Goal: Task Accomplishment & Management: Complete application form

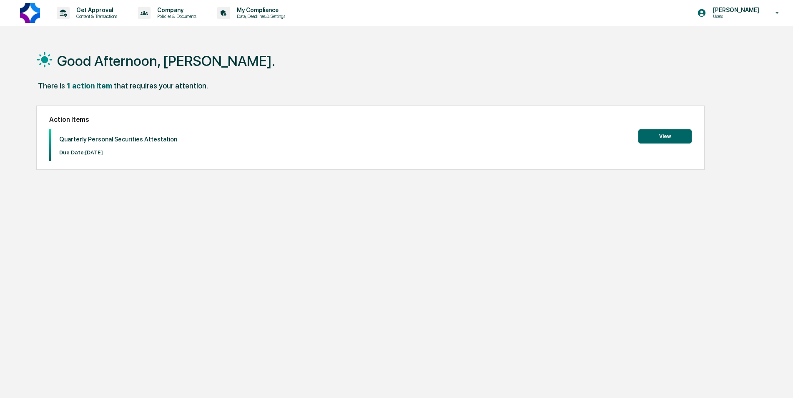
click at [677, 131] on button "View" at bounding box center [664, 136] width 53 height 14
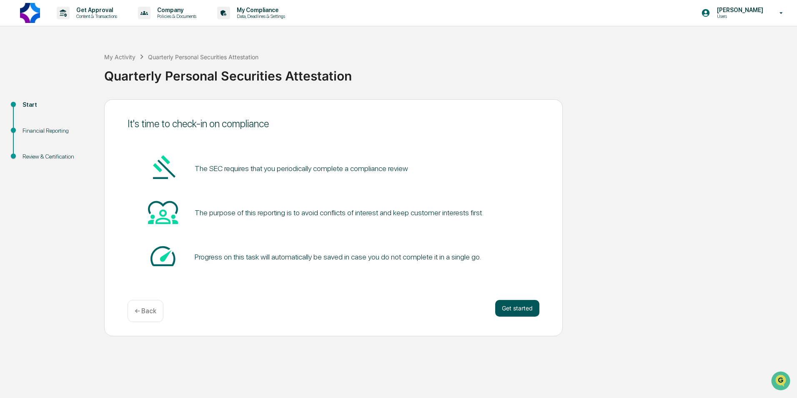
click at [525, 308] on button "Get started" at bounding box center [517, 308] width 44 height 17
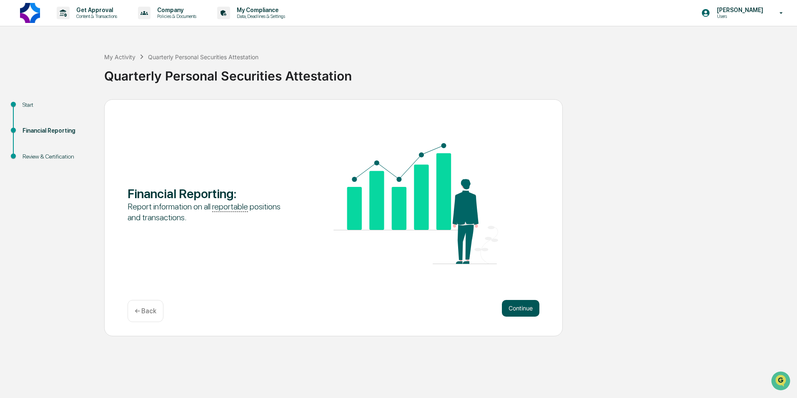
click at [523, 305] on button "Continue" at bounding box center [521, 308] width 38 height 17
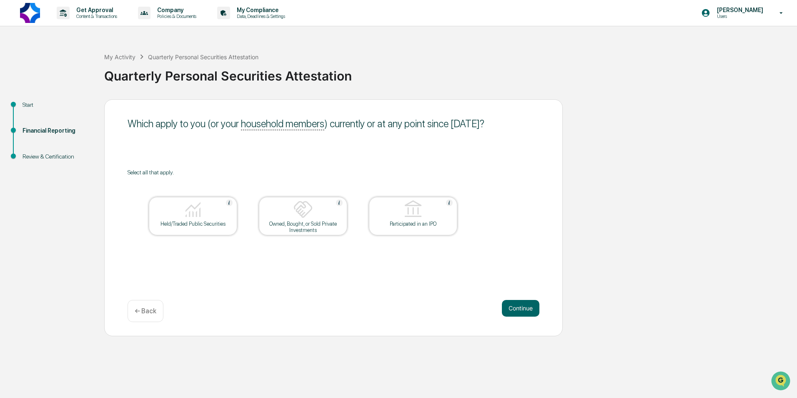
click at [201, 211] on img at bounding box center [193, 209] width 20 height 20
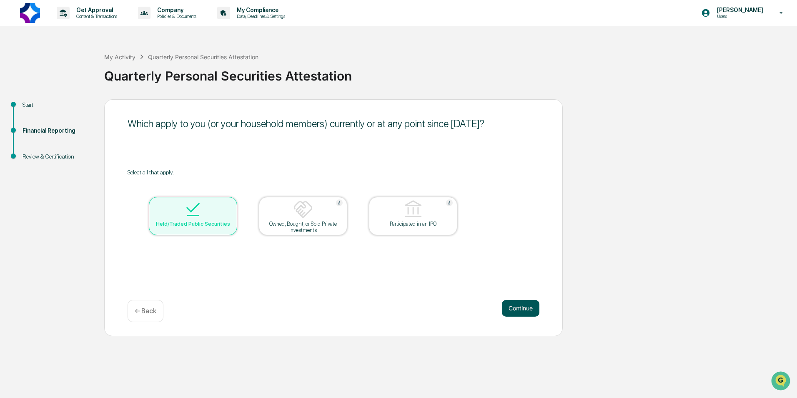
click at [521, 305] on button "Continue" at bounding box center [521, 308] width 38 height 17
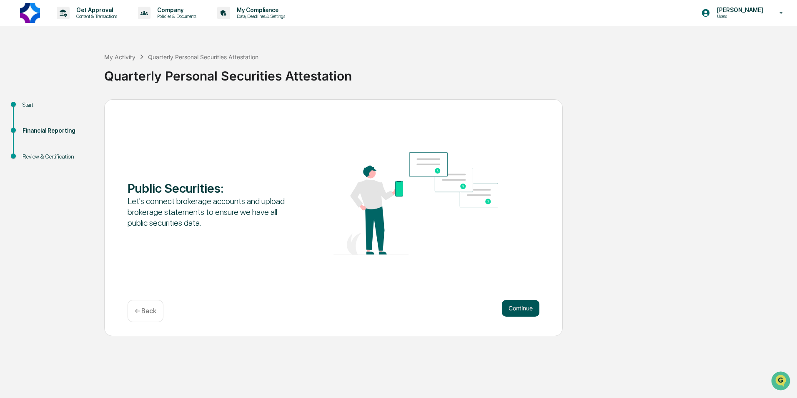
click at [531, 303] on button "Continue" at bounding box center [521, 308] width 38 height 17
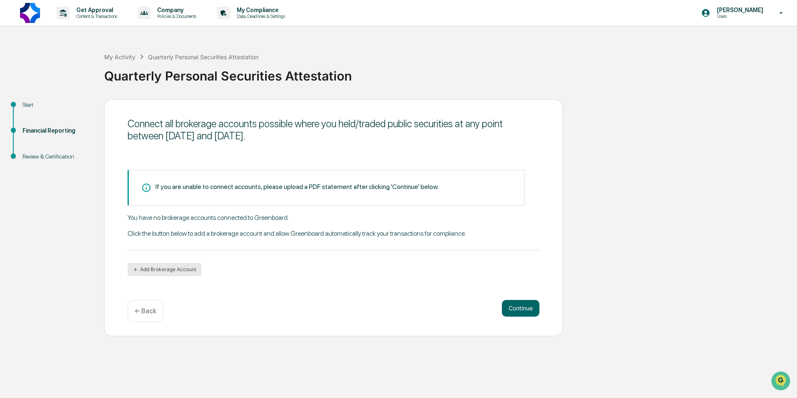
click at [185, 263] on div "If you are unable to connect accounts, please upload a PDF statement after clic…" at bounding box center [334, 223] width 412 height 106
click at [187, 272] on button "Add Brokerage Account" at bounding box center [165, 269] width 74 height 13
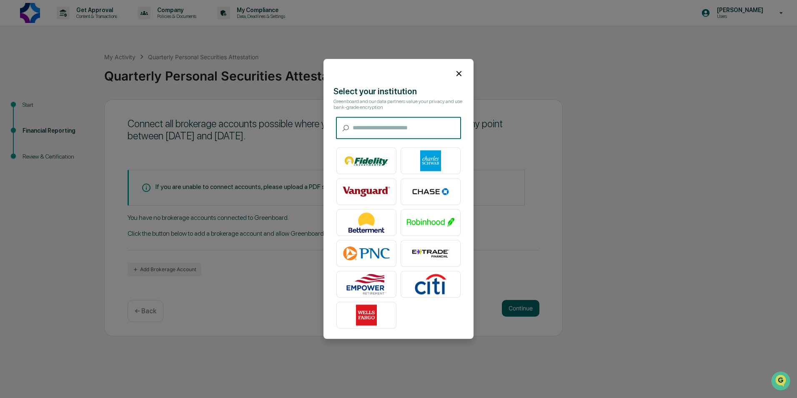
click at [375, 122] on input "text" at bounding box center [407, 128] width 108 height 22
click at [377, 117] on input "text" at bounding box center [407, 128] width 108 height 22
click at [378, 123] on input "text" at bounding box center [407, 128] width 108 height 22
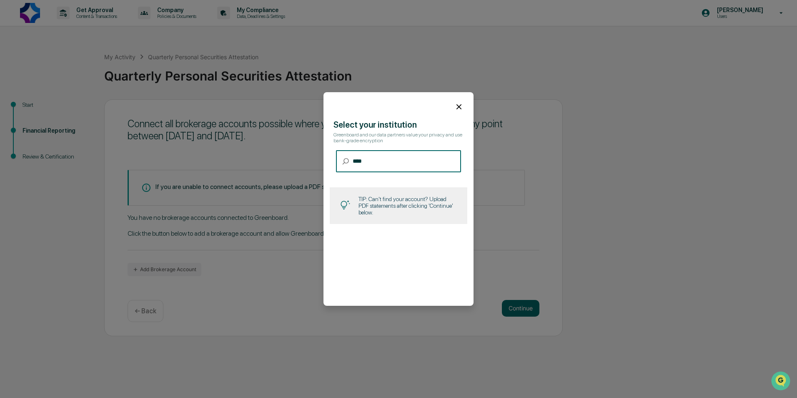
drag, startPoint x: 379, startPoint y: 155, endPoint x: 382, endPoint y: 168, distance: 12.9
click at [379, 159] on input "****" at bounding box center [407, 161] width 108 height 22
drag, startPoint x: 382, startPoint y: 168, endPoint x: 393, endPoint y: 167, distance: 10.9
click at [383, 168] on input "****" at bounding box center [407, 161] width 108 height 22
type input "*"
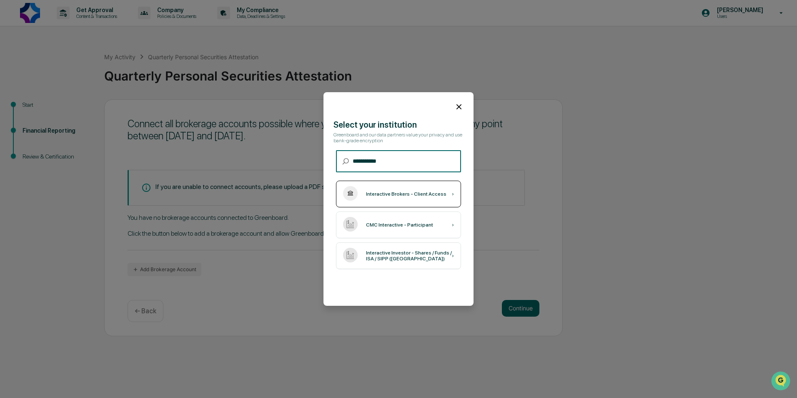
type input "**********"
click at [402, 192] on div "Interactive Brokers - Client Access" at bounding box center [406, 194] width 80 height 6
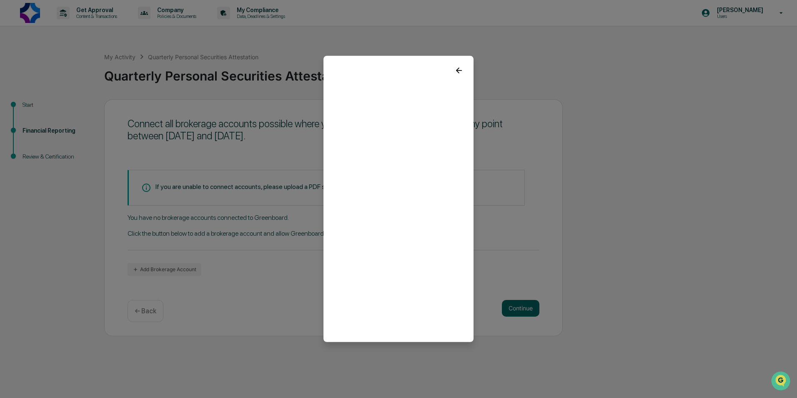
click at [457, 70] on icon at bounding box center [458, 70] width 9 height 9
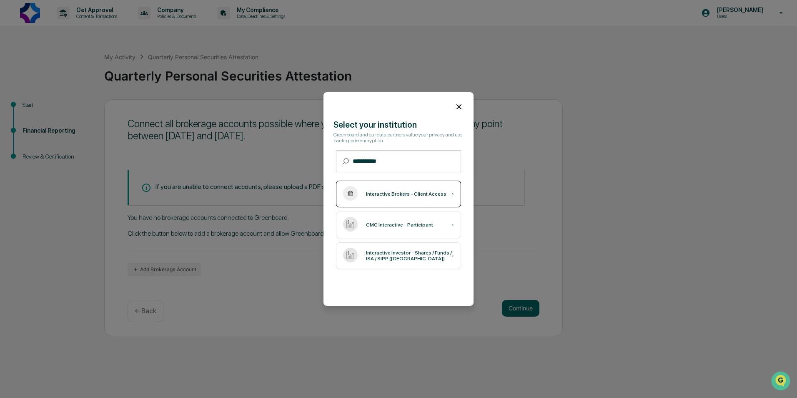
click at [452, 193] on div "›" at bounding box center [453, 194] width 2 height 6
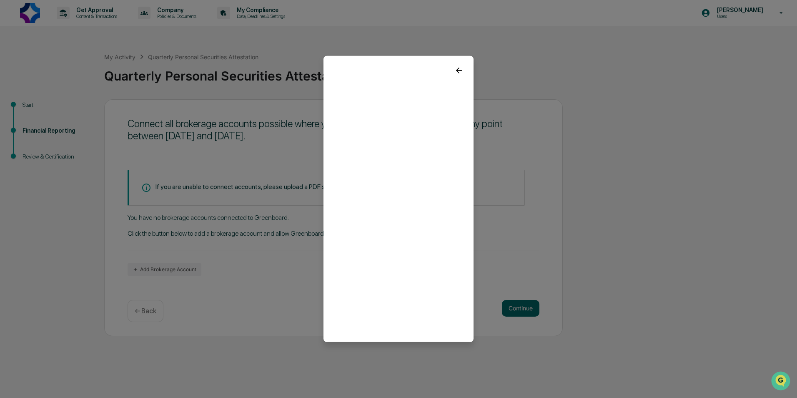
click at [455, 72] on icon at bounding box center [458, 70] width 9 height 9
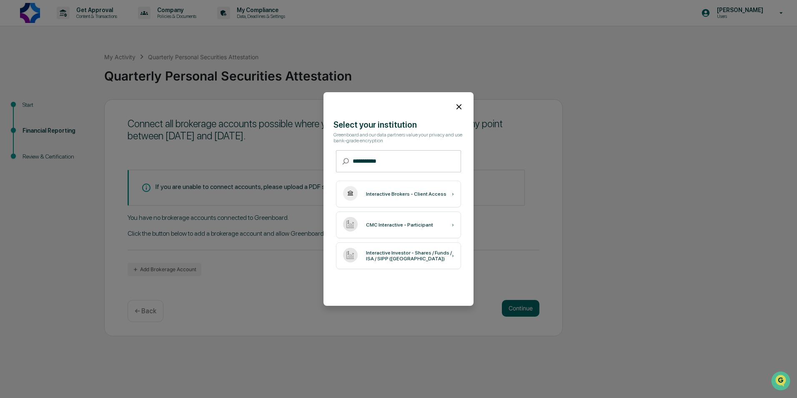
click at [390, 166] on input "**********" at bounding box center [407, 161] width 108 height 22
click at [418, 205] on div "Interactive Brokers - Client Access ›" at bounding box center [398, 193] width 125 height 27
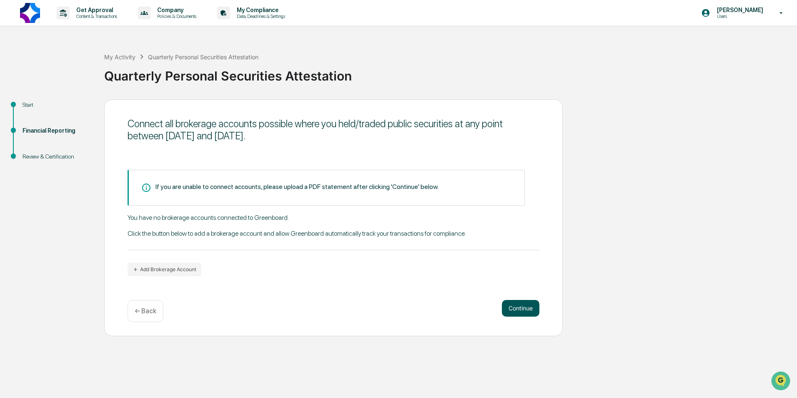
click at [508, 308] on button "Continue" at bounding box center [521, 308] width 38 height 17
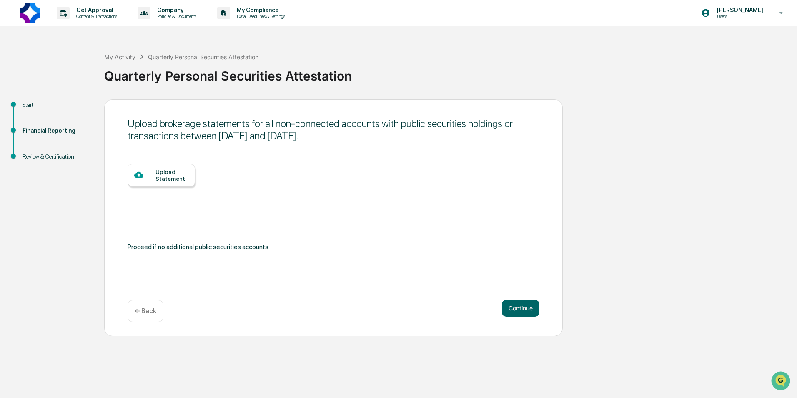
click at [168, 175] on div "Upload Statement" at bounding box center [171, 174] width 33 height 13
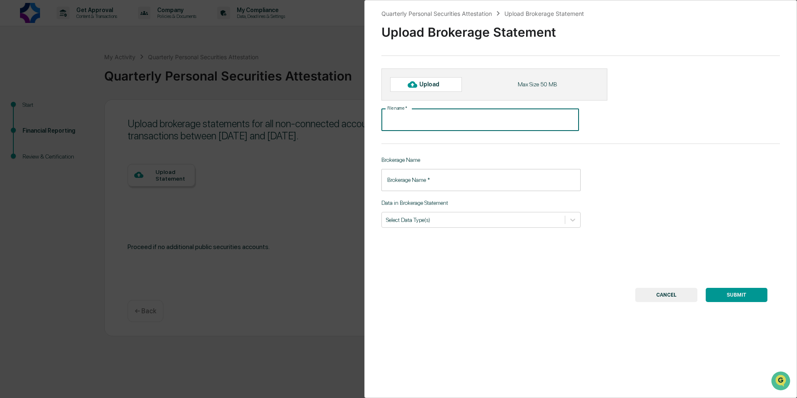
click at [431, 119] on input "File name   *" at bounding box center [480, 120] width 198 height 22
click at [453, 183] on input "Brokerage Name   *" at bounding box center [480, 180] width 199 height 22
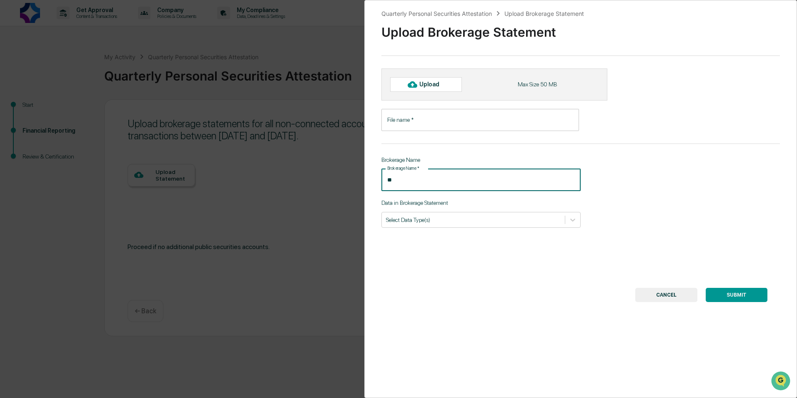
type input "*"
type input "**********"
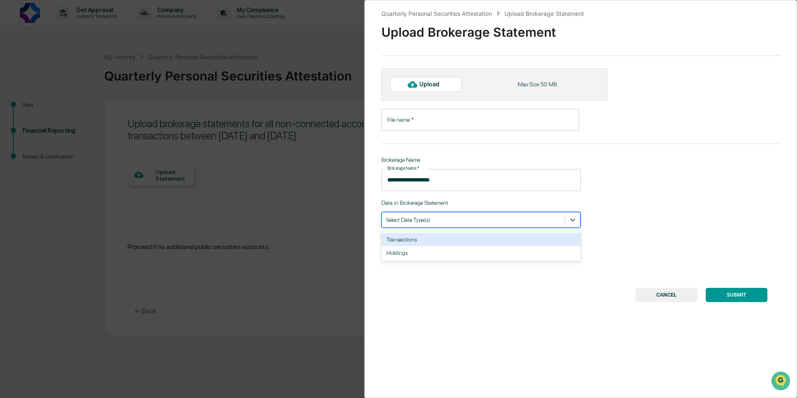
click at [465, 226] on div "Select Data Type(s)" at bounding box center [480, 220] width 199 height 16
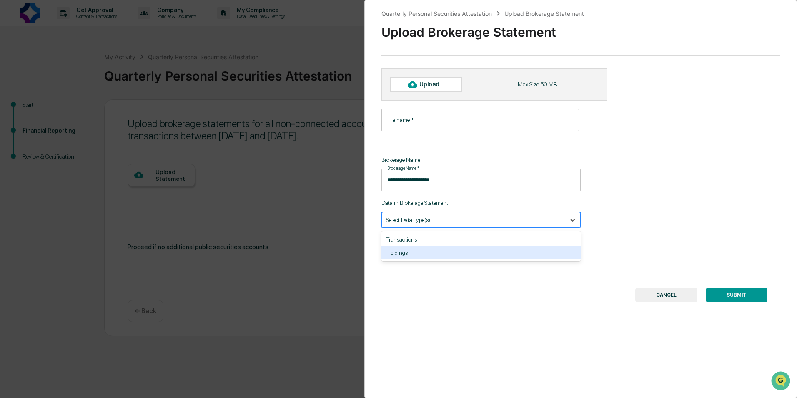
click at [410, 254] on div "Holdings" at bounding box center [480, 252] width 199 height 13
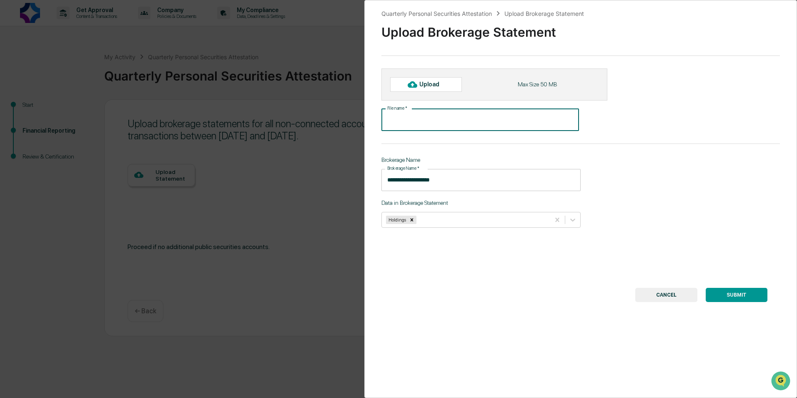
click at [429, 123] on input "File name   *" at bounding box center [480, 120] width 198 height 22
click at [440, 89] on div "Upload" at bounding box center [426, 84] width 72 height 14
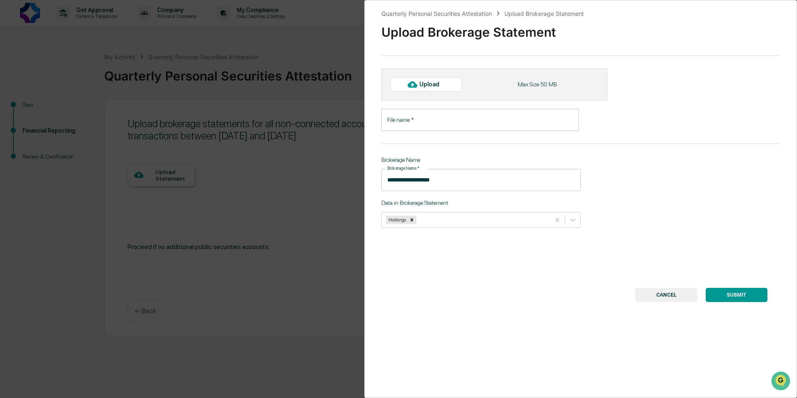
type input "**********"
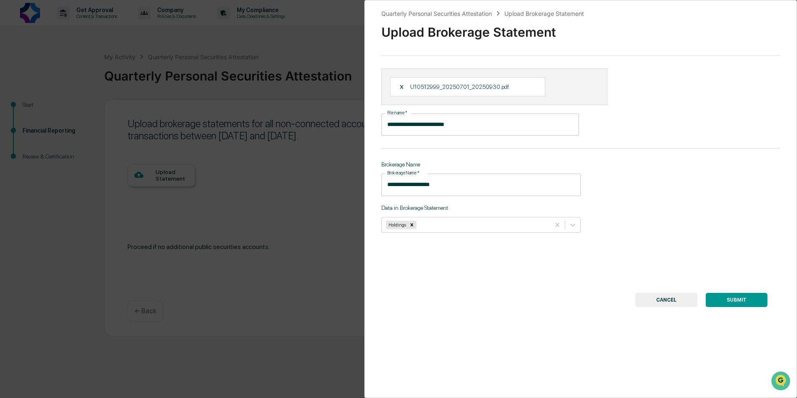
click at [738, 300] on button "SUBMIT" at bounding box center [737, 300] width 62 height 14
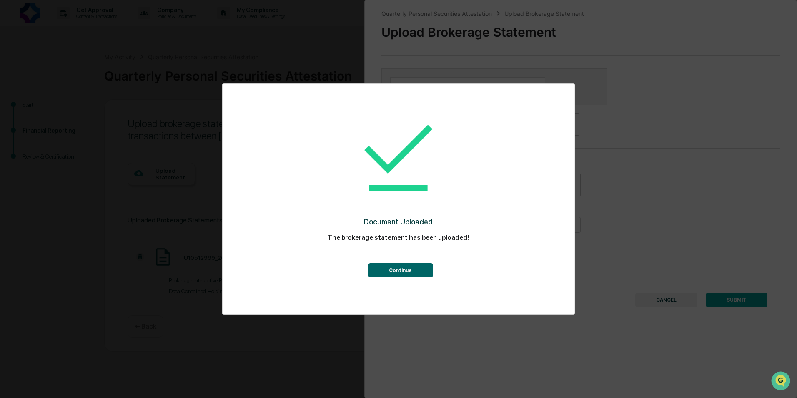
drag, startPoint x: 398, startPoint y: 272, endPoint x: 458, endPoint y: 272, distance: 59.6
click at [398, 273] on button "Continue" at bounding box center [400, 270] width 65 height 14
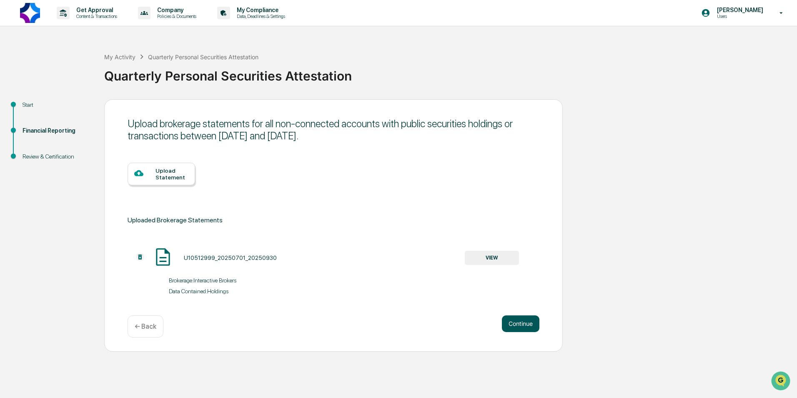
click at [517, 325] on button "Continue" at bounding box center [521, 323] width 38 height 17
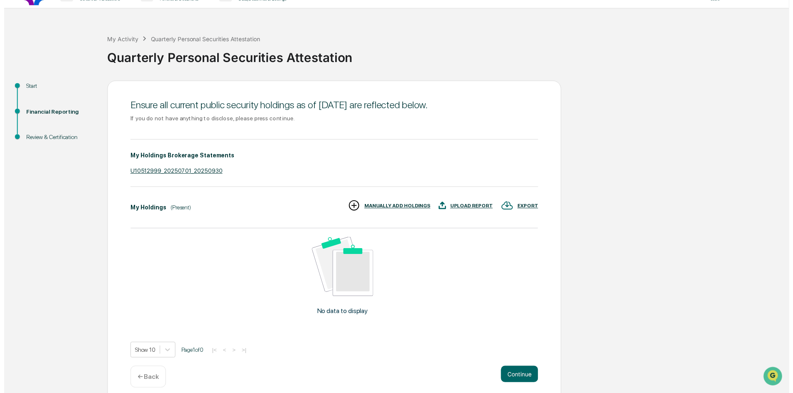
scroll to position [26, 0]
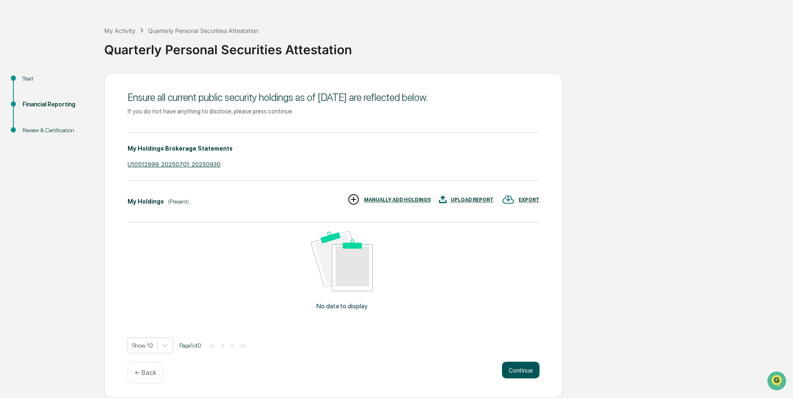
click at [519, 366] on button "Continue" at bounding box center [521, 369] width 38 height 17
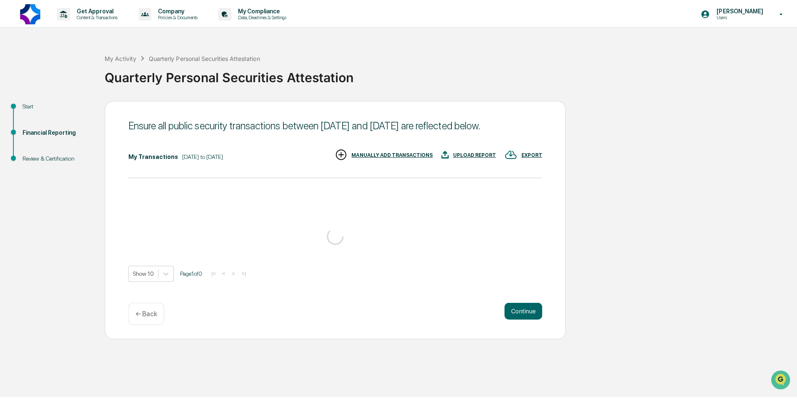
scroll to position [0, 0]
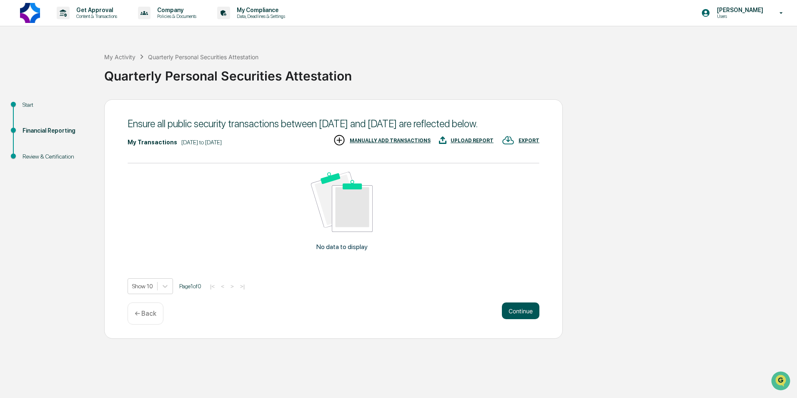
click at [524, 319] on button "Continue" at bounding box center [521, 310] width 38 height 17
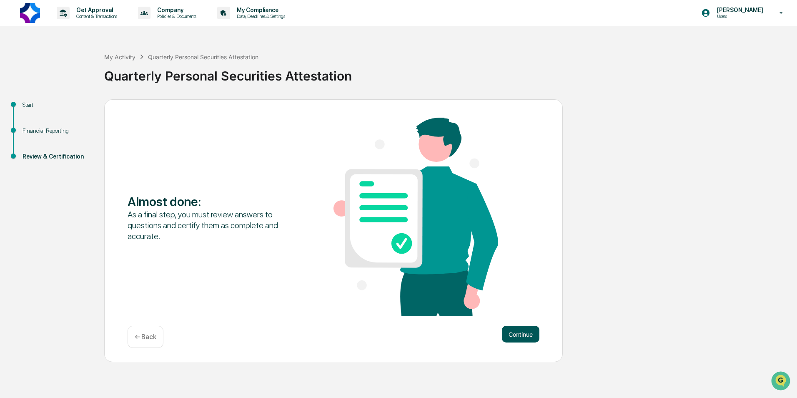
click at [527, 333] on button "Continue" at bounding box center [521, 333] width 38 height 17
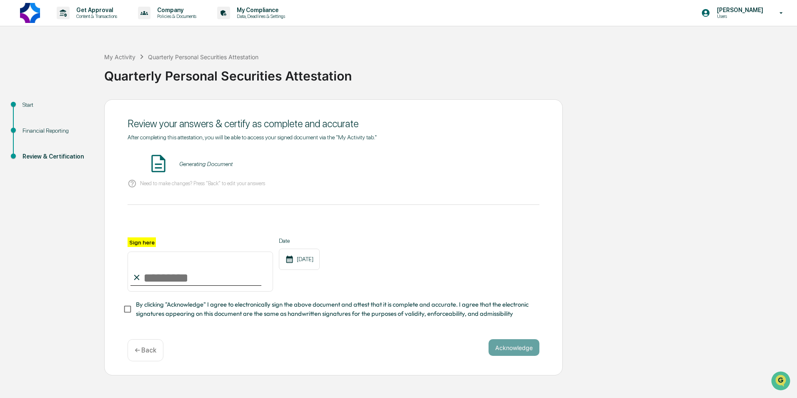
drag, startPoint x: 184, startPoint y: 279, endPoint x: 191, endPoint y: 278, distance: 7.2
click at [184, 279] on input "Sign here" at bounding box center [200, 271] width 145 height 40
type input "********"
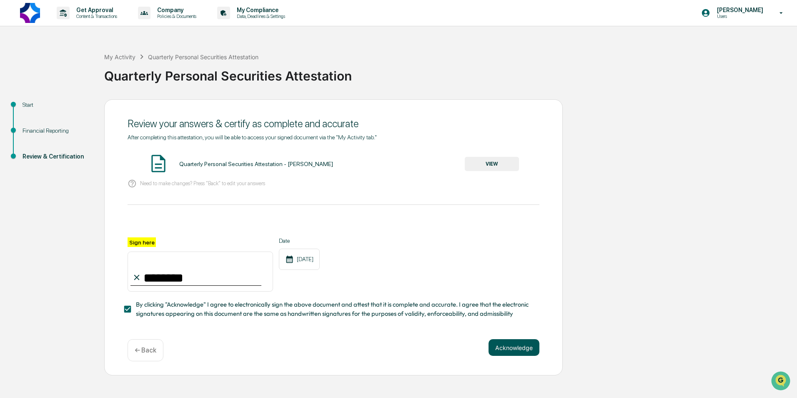
click at [503, 343] on button "Acknowledge" at bounding box center [513, 347] width 51 height 17
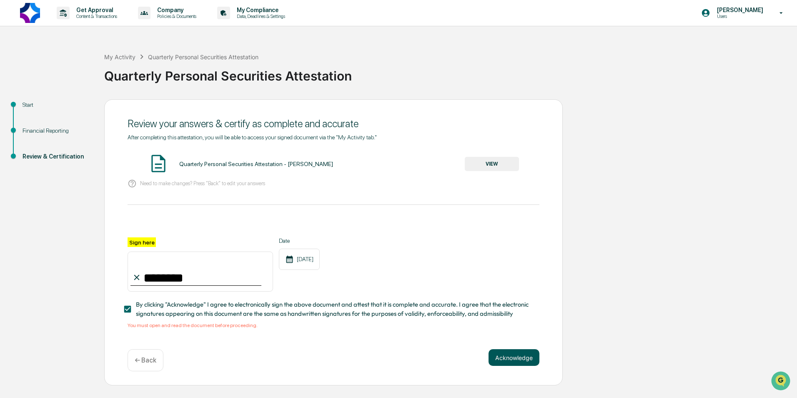
click at [507, 356] on button "Acknowledge" at bounding box center [513, 357] width 51 height 17
click at [224, 162] on div "Quarterly Personal Securities Attestation - [PERSON_NAME]" at bounding box center [256, 163] width 154 height 7
click at [493, 162] on button "VIEW" at bounding box center [492, 164] width 54 height 14
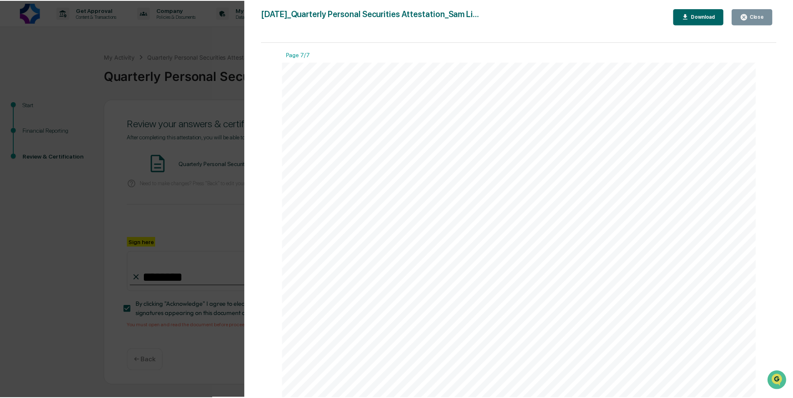
scroll to position [3626, 0]
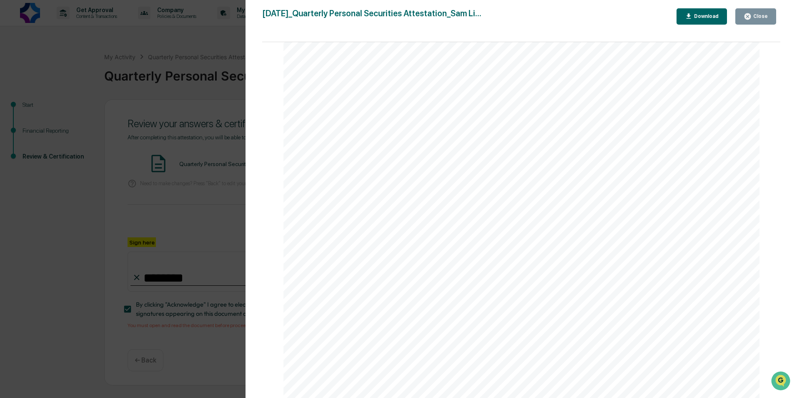
click at [163, 107] on div "Version History [DATE] 12:23 PM [PERSON_NAME] [DATE]_Quarterly Personal Securit…" at bounding box center [398, 199] width 797 height 398
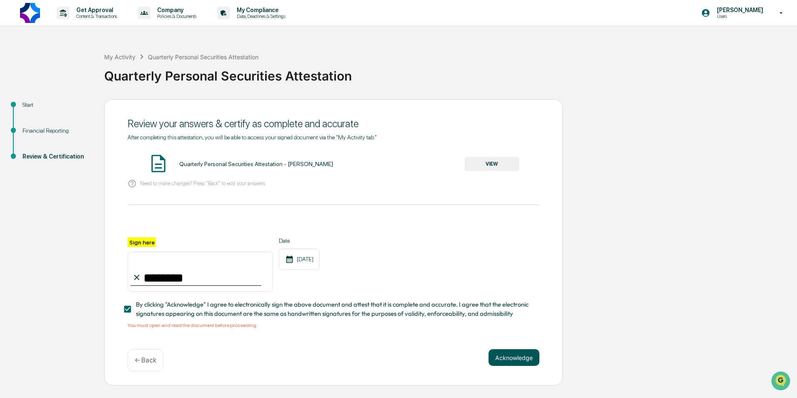
click at [509, 358] on button "Acknowledge" at bounding box center [513, 357] width 51 height 17
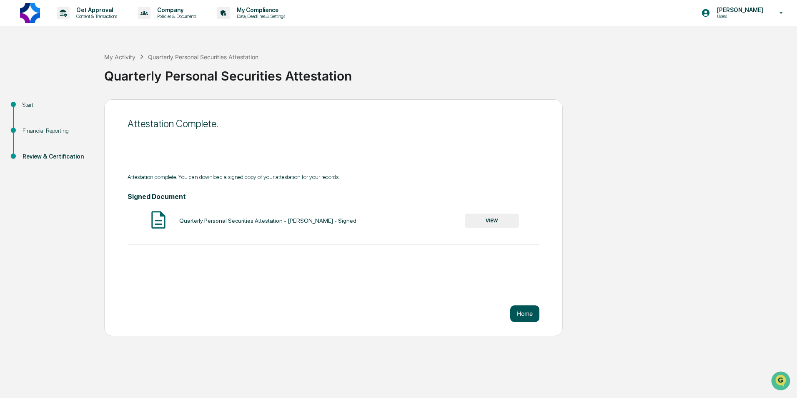
drag, startPoint x: 516, startPoint y: 303, endPoint x: 527, endPoint y: 313, distance: 14.7
click at [516, 305] on div "Attestation Complete. Attestation complete. You can download a signed copy of y…" at bounding box center [333, 217] width 458 height 237
click at [527, 313] on button "Home" at bounding box center [524, 313] width 29 height 17
